Goal: Task Accomplishment & Management: Use online tool/utility

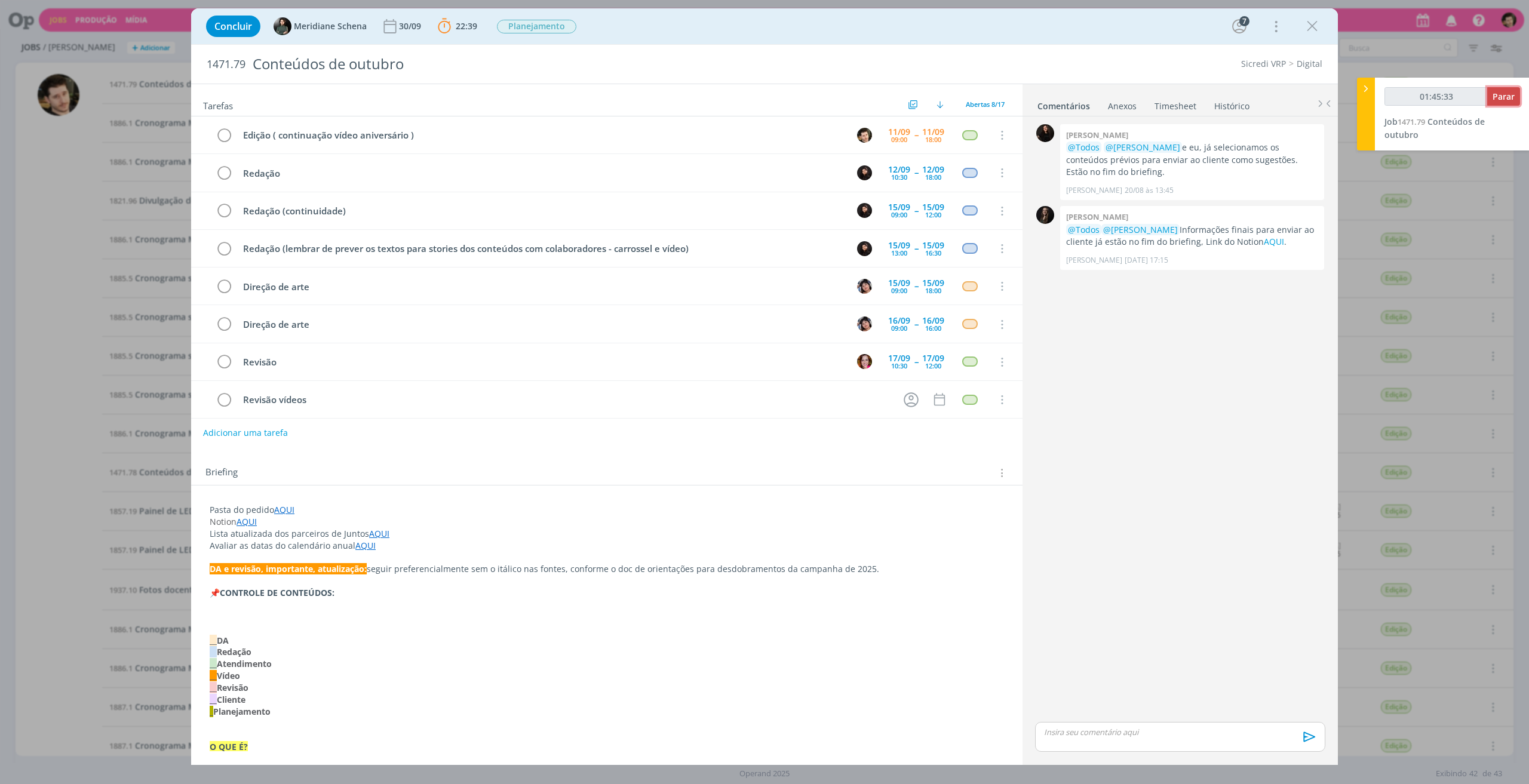
click at [1504, 94] on span "Parar" at bounding box center [1503, 96] width 22 height 11
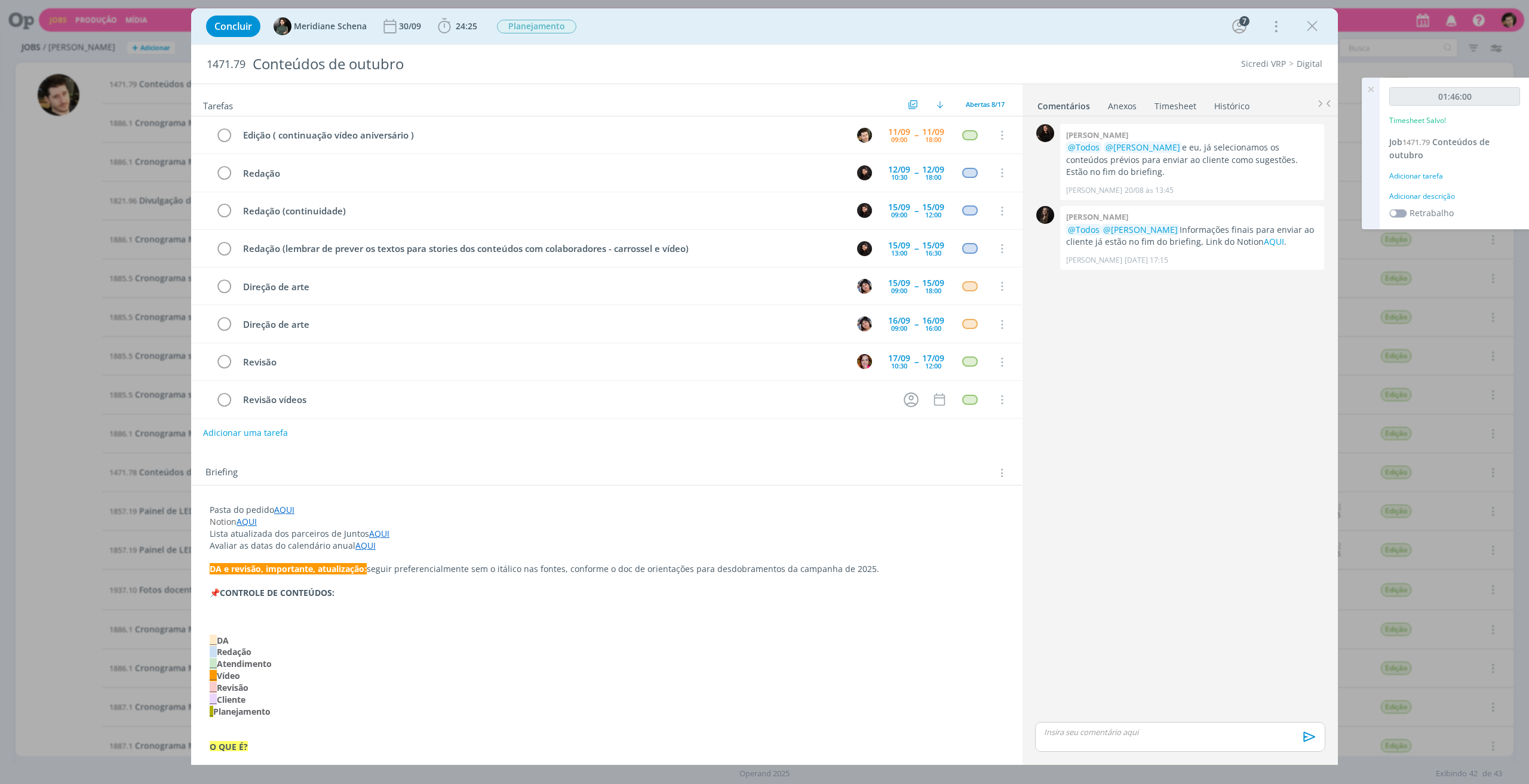
click at [1411, 179] on div "Adicionar tarefa" at bounding box center [1455, 176] width 131 height 11
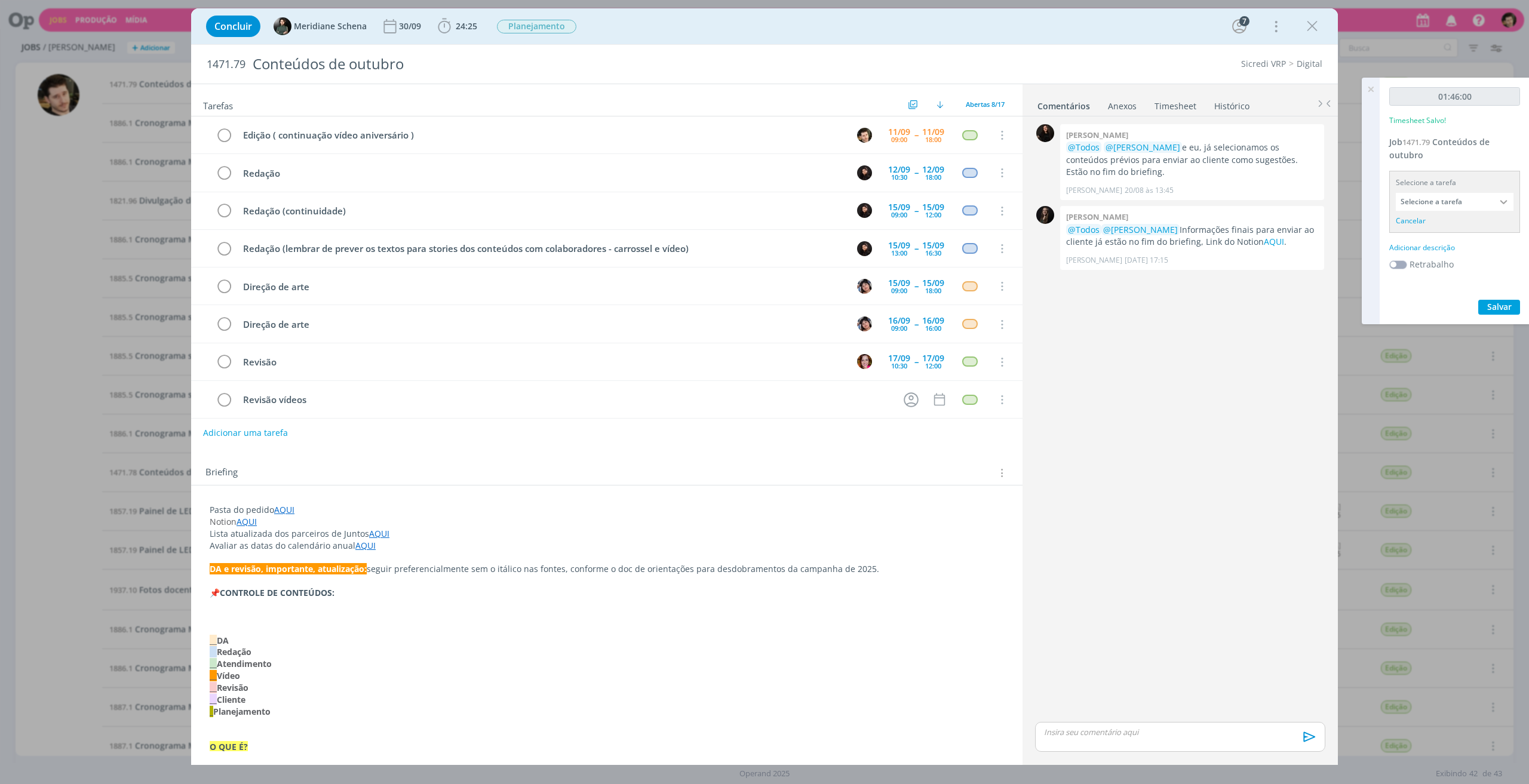
click at [1462, 202] on input "Selecione a tarefa" at bounding box center [1455, 202] width 118 height 18
click at [1455, 228] on input "text" at bounding box center [1455, 221] width 116 height 17
click at [1464, 224] on input "text" at bounding box center [1455, 221] width 116 height 17
type input "Edição"
click at [1464, 255] on div "Edição ( continuação vídeo aniversário ) - [PERSON_NAME]" at bounding box center [1456, 255] width 103 height 10
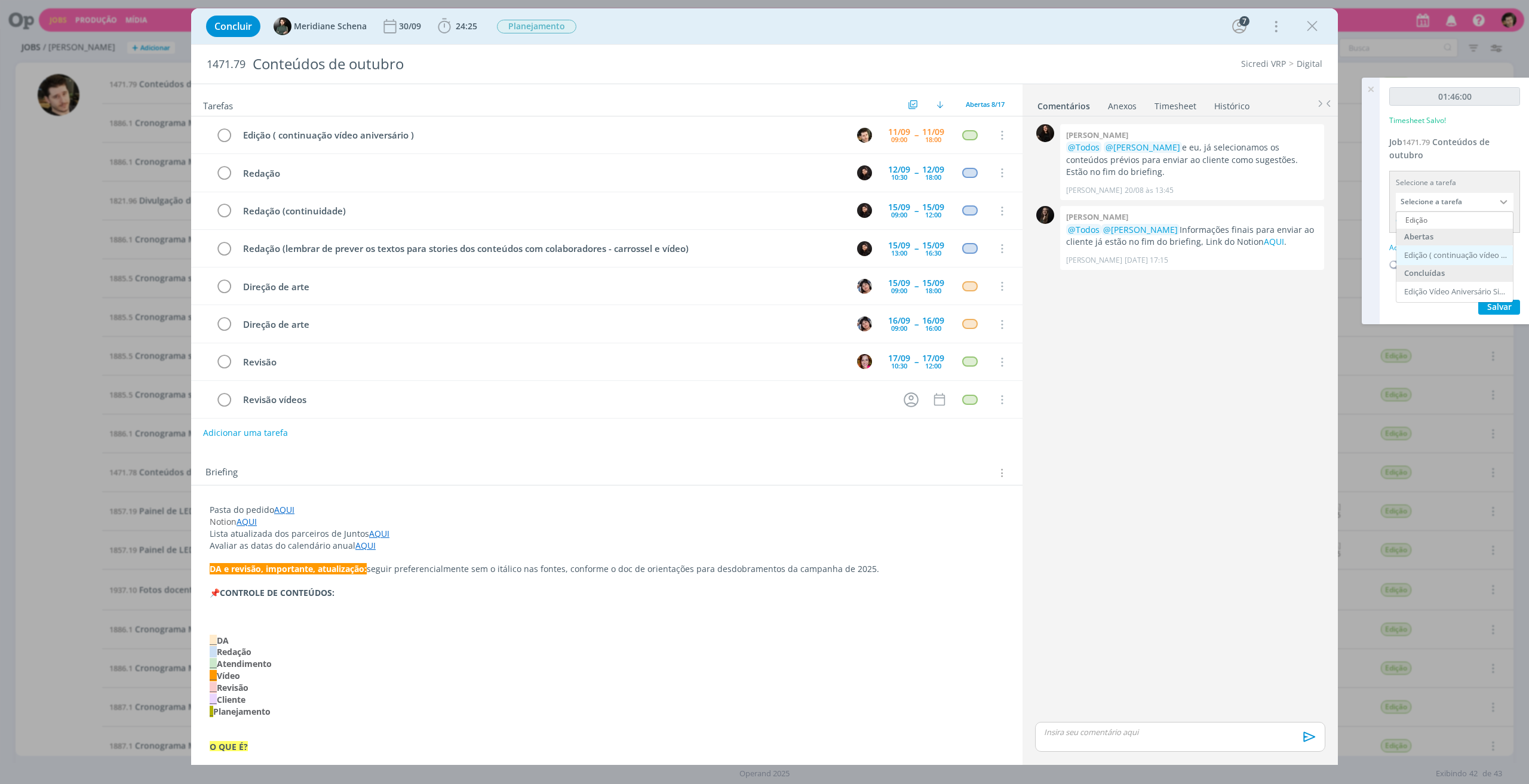
type input "Edição ( continuação vídeo aniversário )"
click at [1446, 233] on div "Adicionar descrição" at bounding box center [1455, 233] width 131 height 11
click at [1444, 237] on textarea at bounding box center [1455, 251] width 125 height 43
type textarea "Edição de Vídeo."
click at [1516, 322] on button "Salvar" at bounding box center [1499, 329] width 42 height 15
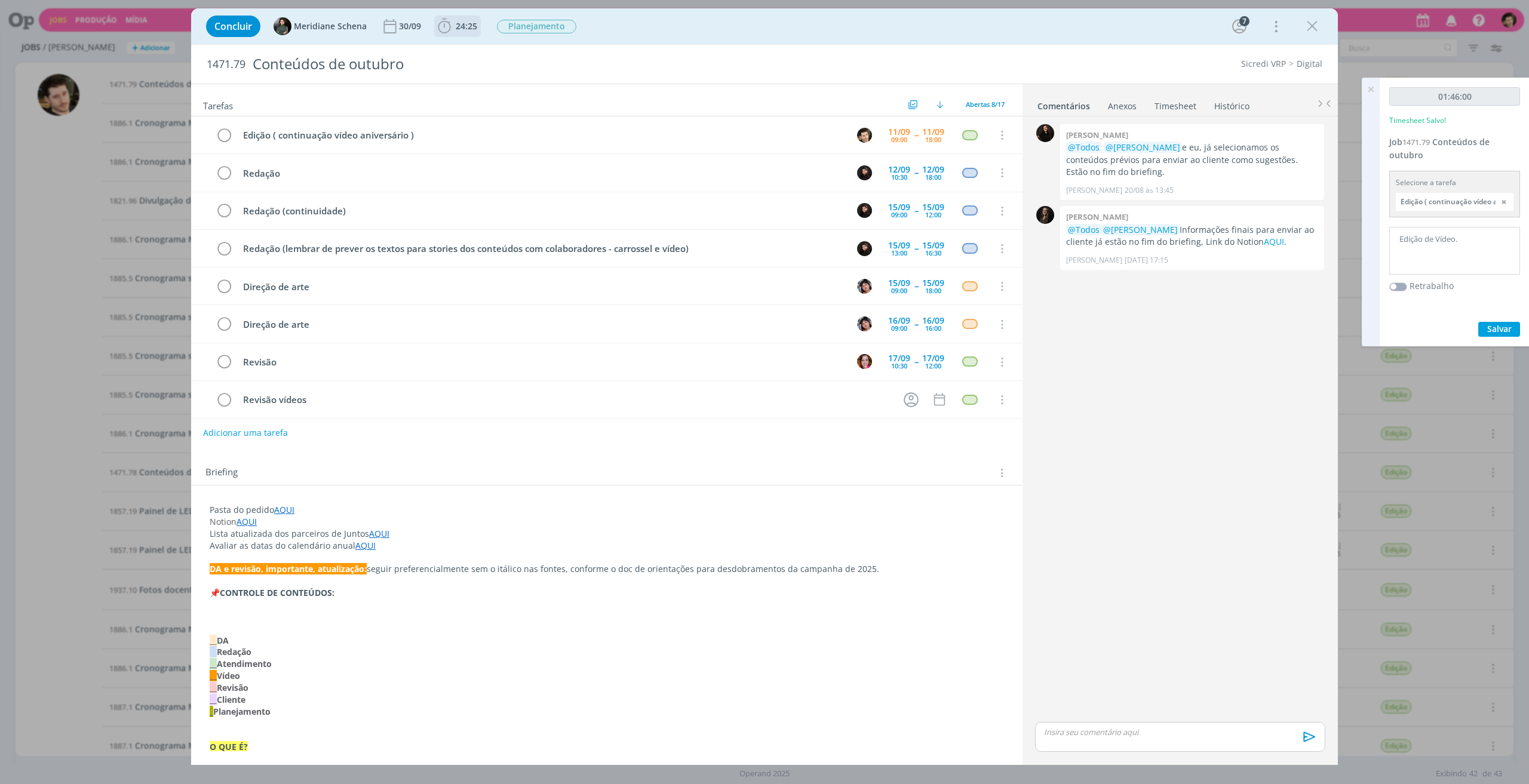
click at [443, 28] on icon "dialog" at bounding box center [444, 26] width 18 height 18
click at [473, 49] on span "Iniciar" at bounding box center [484, 53] width 25 height 8
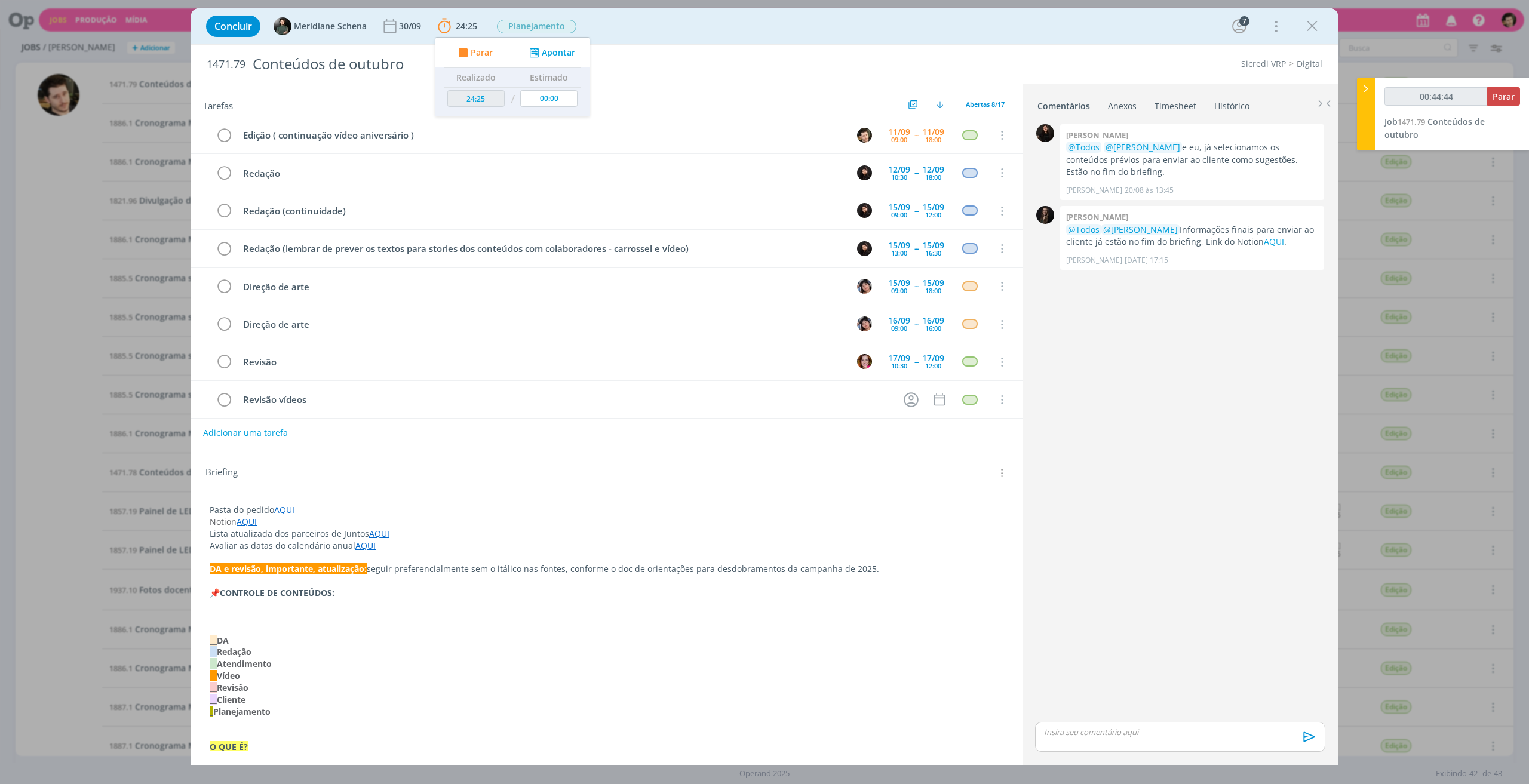
type input "00:45:44"
